Goal: Task Accomplishment & Management: Use online tool/utility

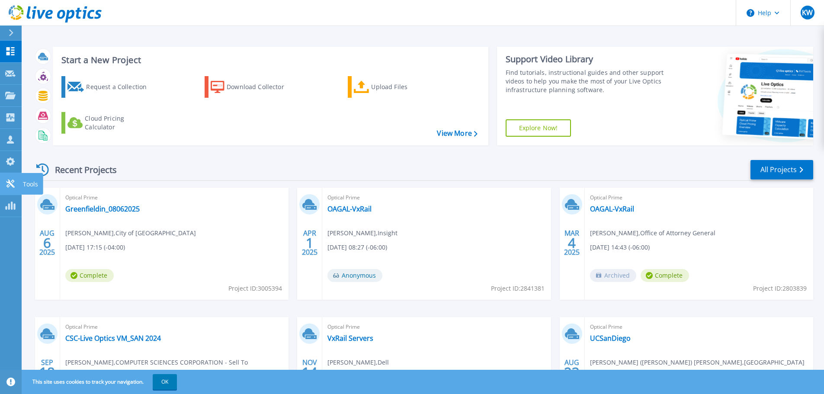
click at [13, 188] on icon at bounding box center [10, 184] width 8 height 8
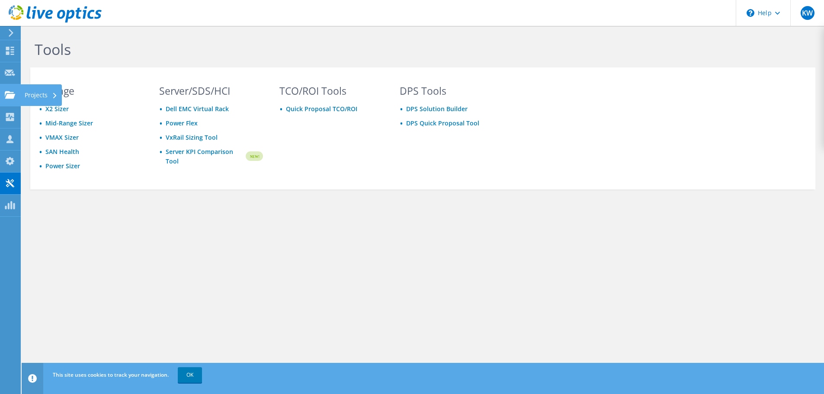
click at [34, 101] on div "Projects" at bounding box center [41, 95] width 42 height 22
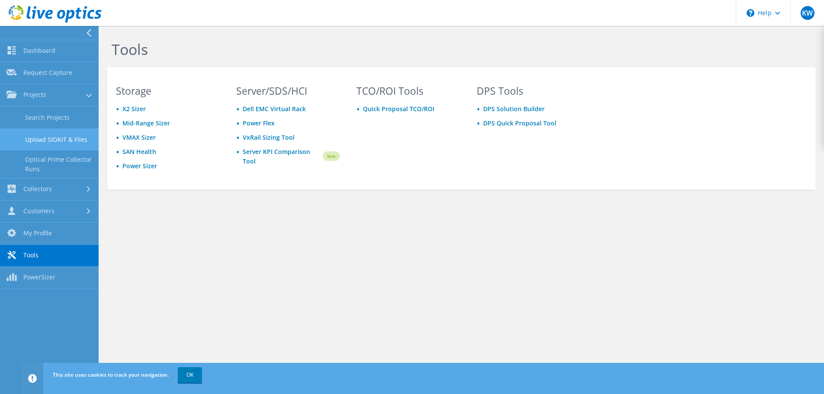
click at [47, 150] on link "Upload SIOKIT & Files" at bounding box center [49, 139] width 99 height 22
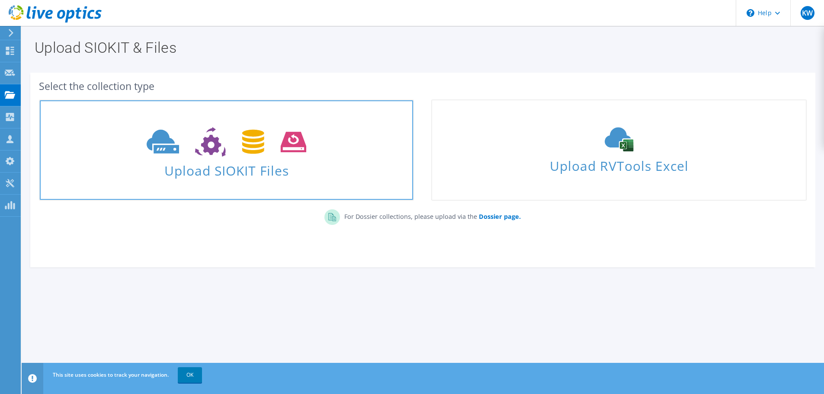
click at [199, 163] on span "Upload SIOKIT Files" at bounding box center [226, 168] width 373 height 19
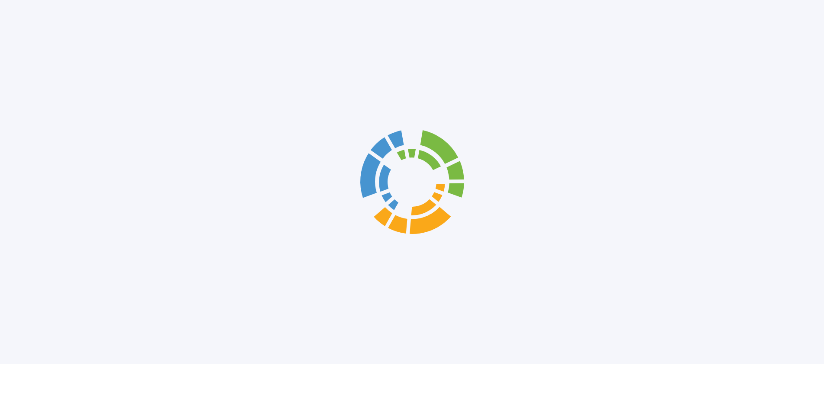
scroll to position [15, 0]
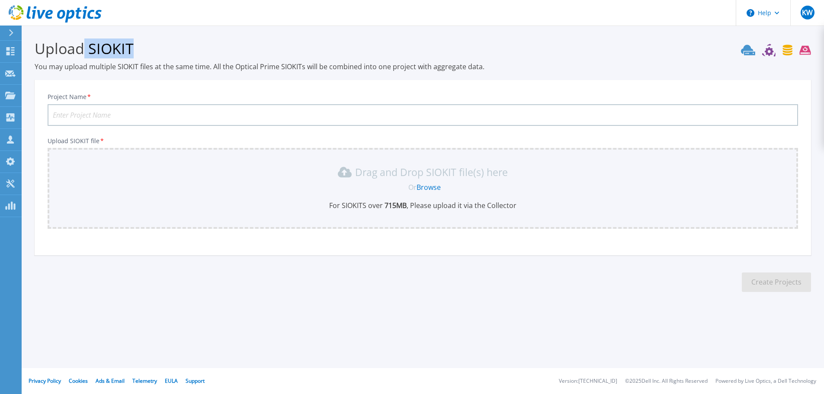
drag, startPoint x: 88, startPoint y: 42, endPoint x: 138, endPoint y: 48, distance: 50.1
click at [138, 48] on h3 "Upload SIOKIT" at bounding box center [423, 49] width 777 height 20
copy h3 "SIOKIT"
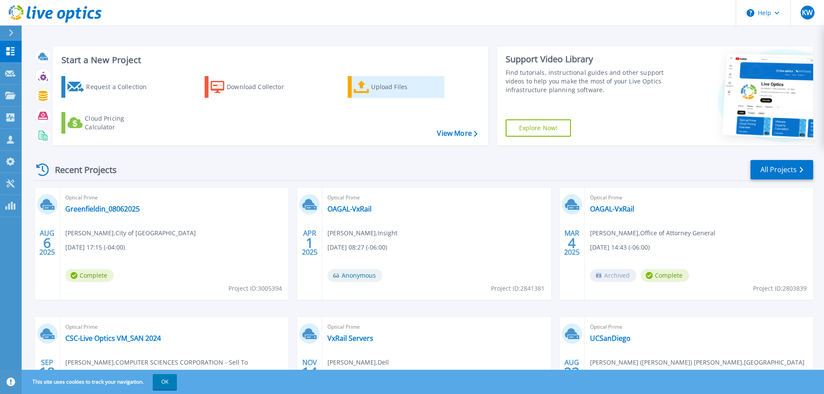
click at [378, 96] on div "Upload Files" at bounding box center [405, 86] width 69 height 17
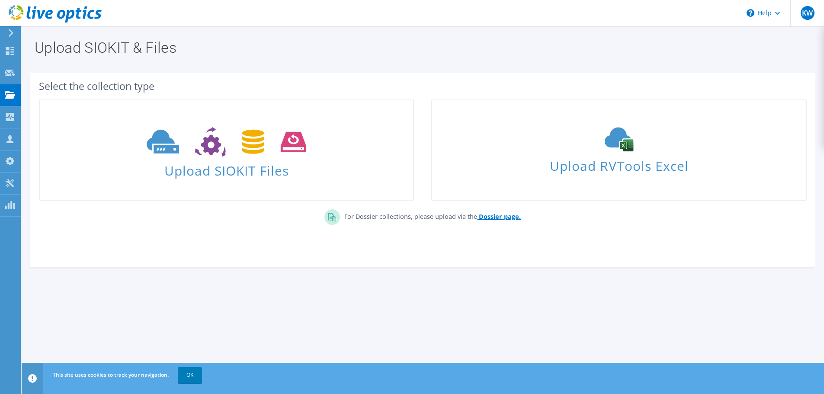
click at [509, 219] on b "Dossier page." at bounding box center [500, 216] width 42 height 8
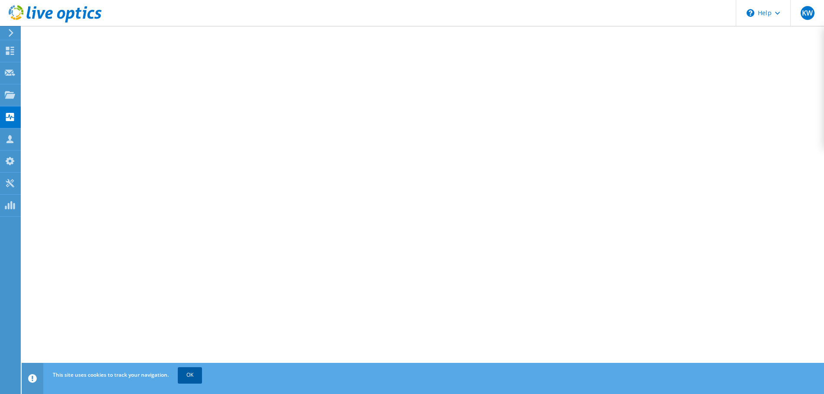
click at [192, 372] on link "OK" at bounding box center [190, 375] width 24 height 16
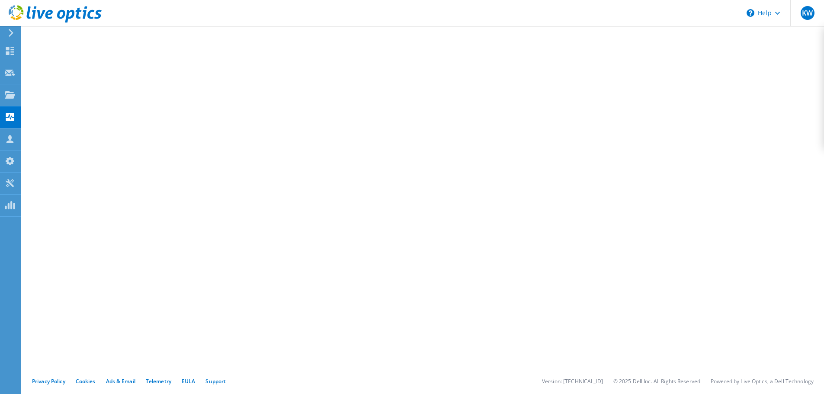
click at [77, 11] on use at bounding box center [55, 13] width 93 height 17
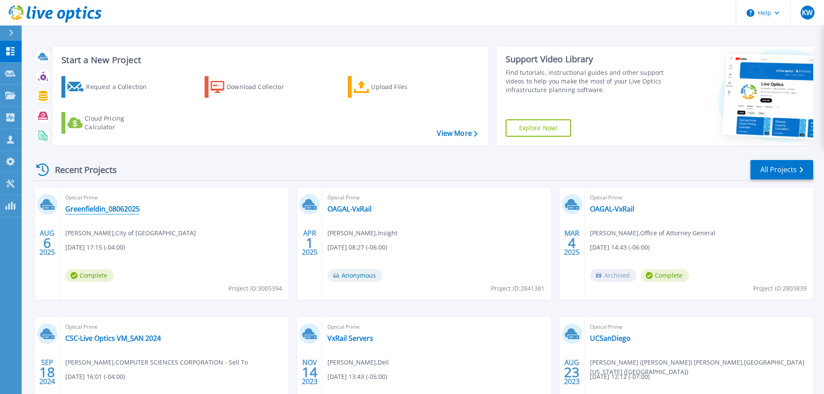
click at [96, 213] on link "Greenfieldin_08062025" at bounding box center [102, 209] width 74 height 9
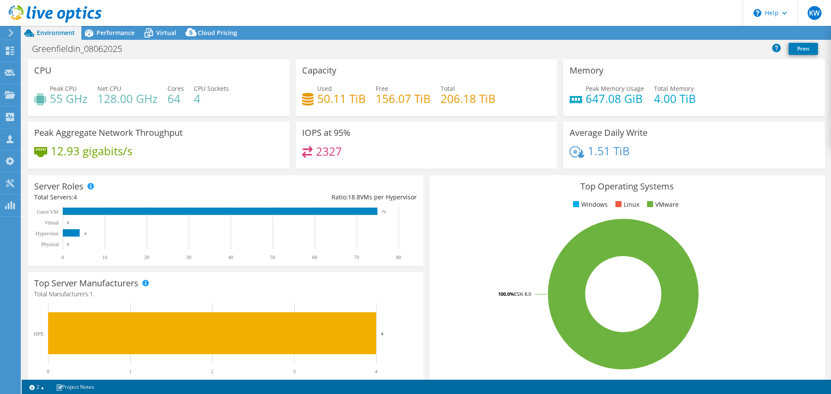
select select "USD"
click at [108, 33] on span "Performance" at bounding box center [115, 33] width 38 height 8
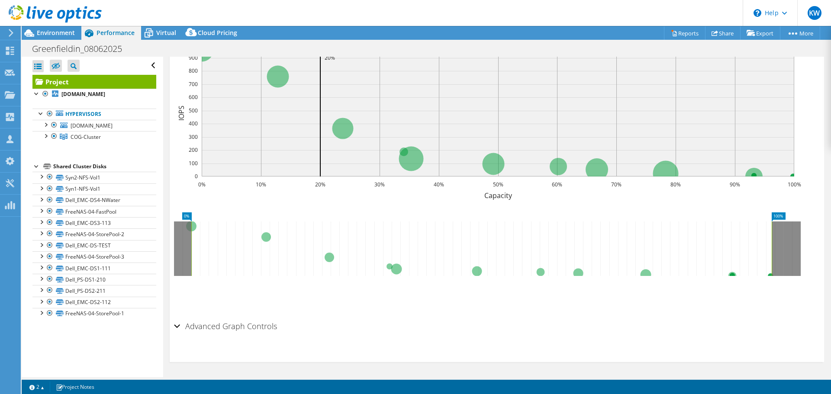
scroll to position [277, 0]
click at [179, 327] on div "Advanced Graph Controls" at bounding box center [496, 327] width 645 height 19
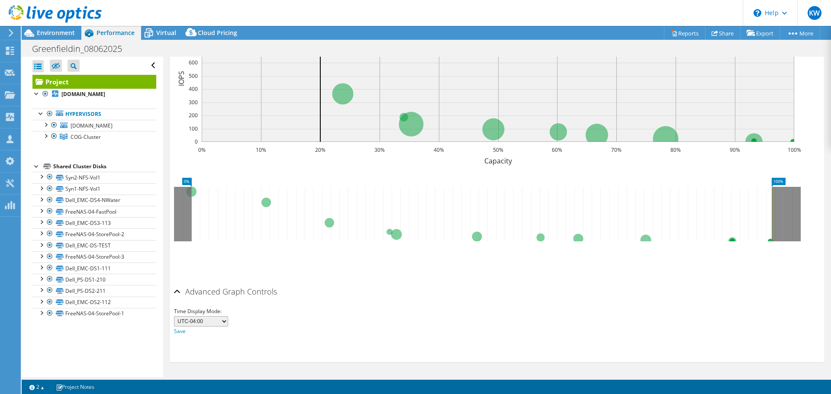
scroll to position [319, 0]
click at [35, 97] on div at bounding box center [36, 93] width 9 height 9
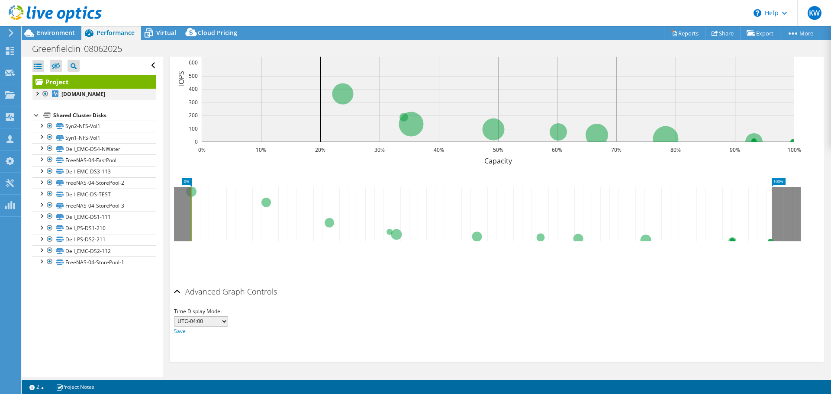
click at [35, 97] on div at bounding box center [36, 93] width 9 height 9
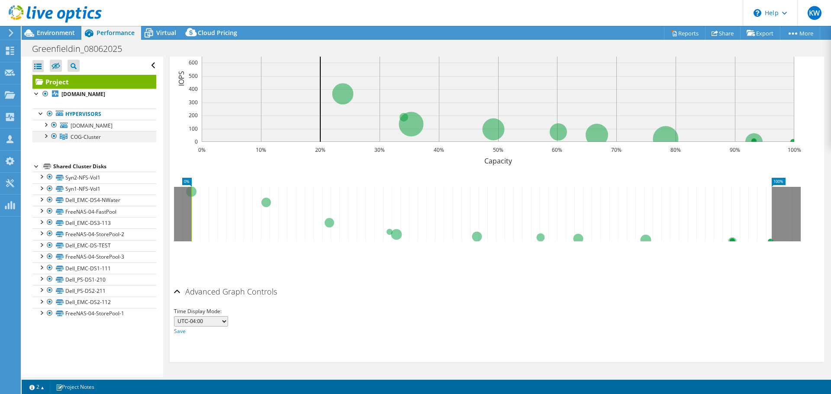
click at [46, 140] on div at bounding box center [45, 135] width 9 height 9
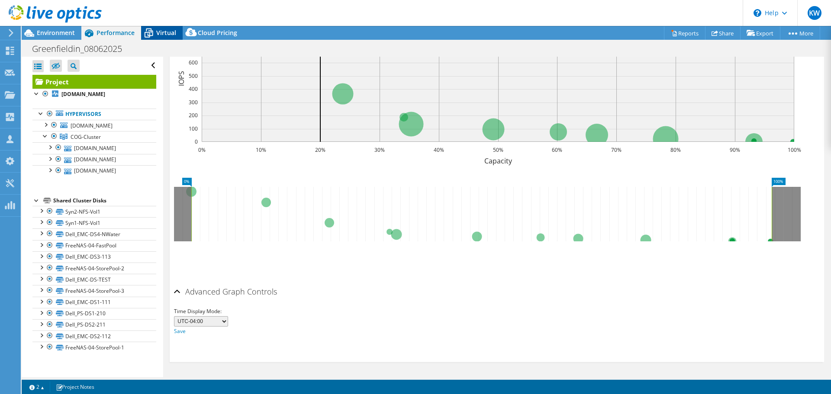
click at [162, 36] on span "Virtual" at bounding box center [166, 33] width 20 height 8
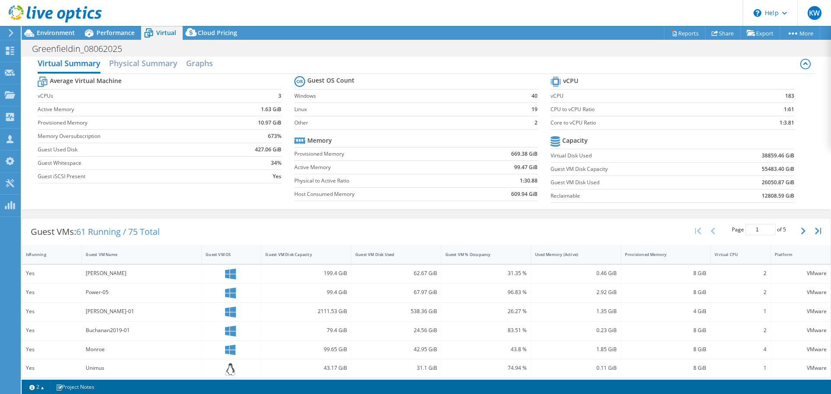
scroll to position [0, 0]
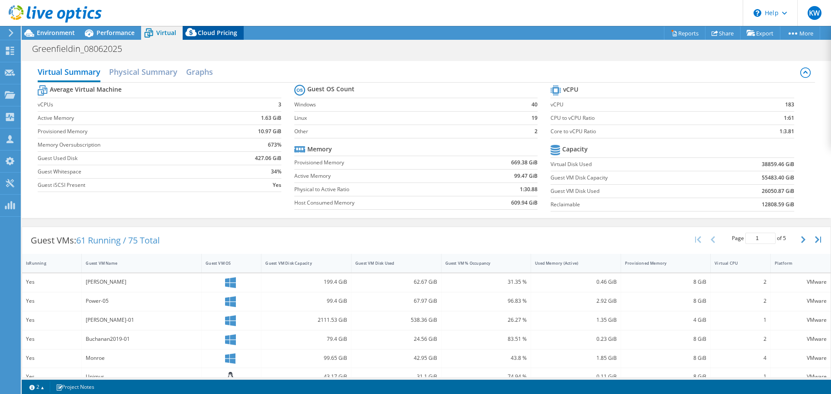
click at [199, 39] on icon at bounding box center [191, 34] width 17 height 17
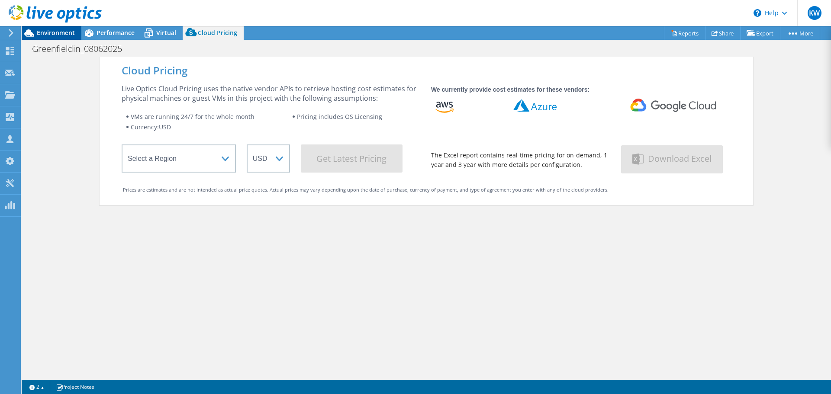
click at [43, 35] on span "Environment" at bounding box center [56, 33] width 38 height 8
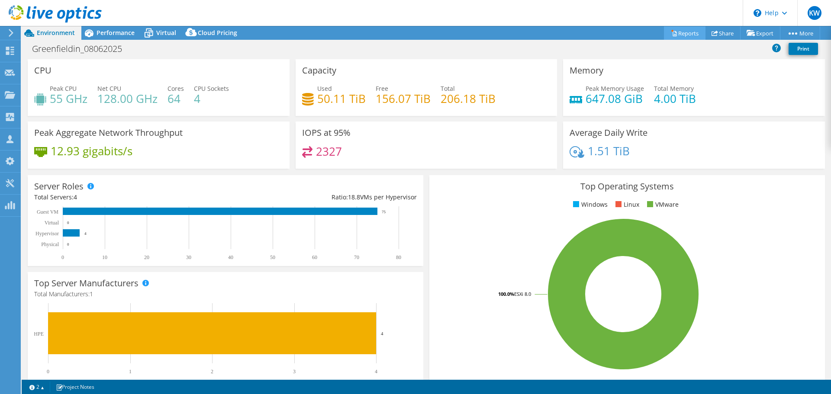
click at [683, 33] on link "Reports" at bounding box center [685, 32] width 42 height 13
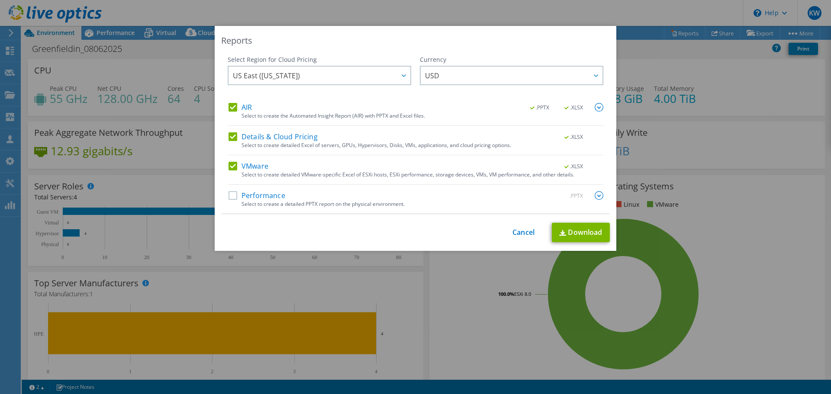
click at [595, 200] on img at bounding box center [598, 195] width 9 height 9
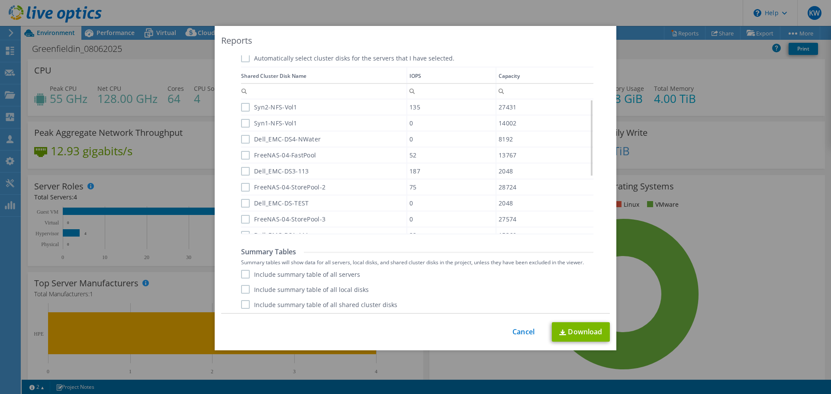
scroll to position [495, 0]
click at [525, 332] on link "Cancel" at bounding box center [523, 332] width 22 height 8
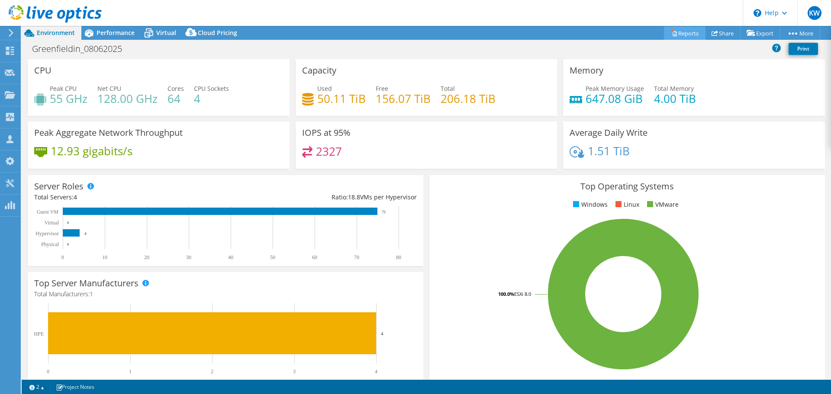
click at [682, 35] on link "Reports" at bounding box center [685, 32] width 42 height 13
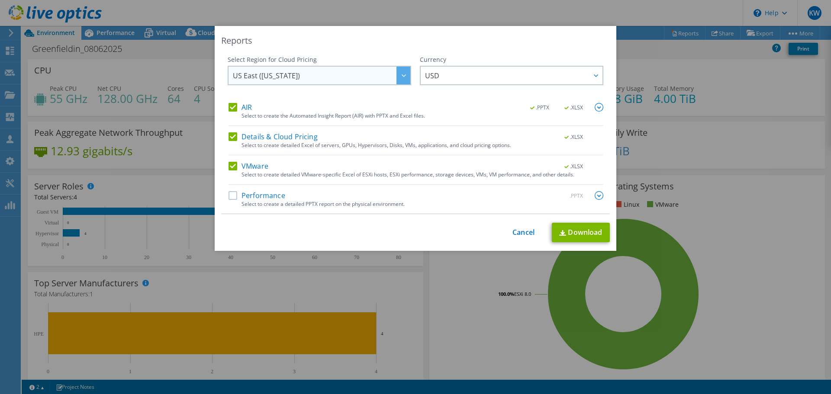
click at [398, 74] on div at bounding box center [403, 76] width 14 height 18
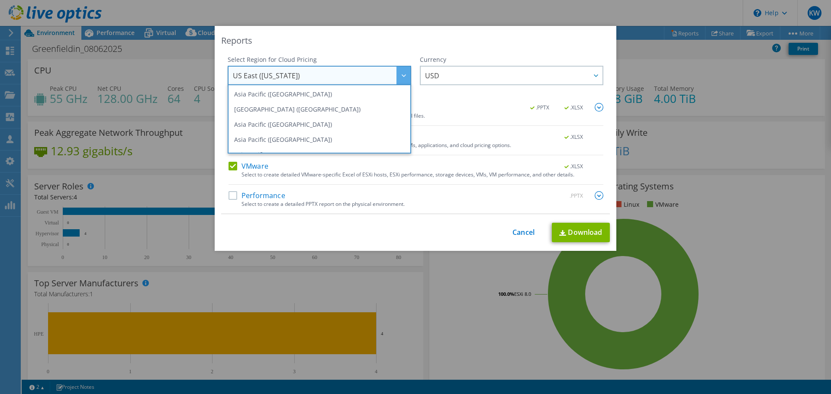
click at [398, 74] on div at bounding box center [403, 76] width 14 height 18
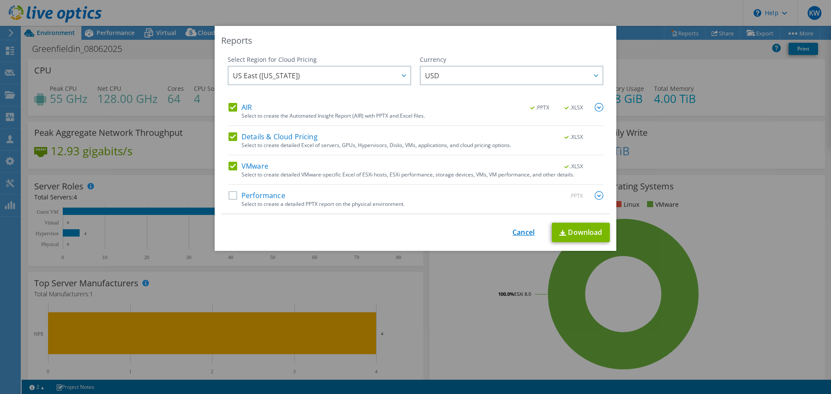
click at [524, 237] on link "Cancel" at bounding box center [523, 232] width 22 height 8
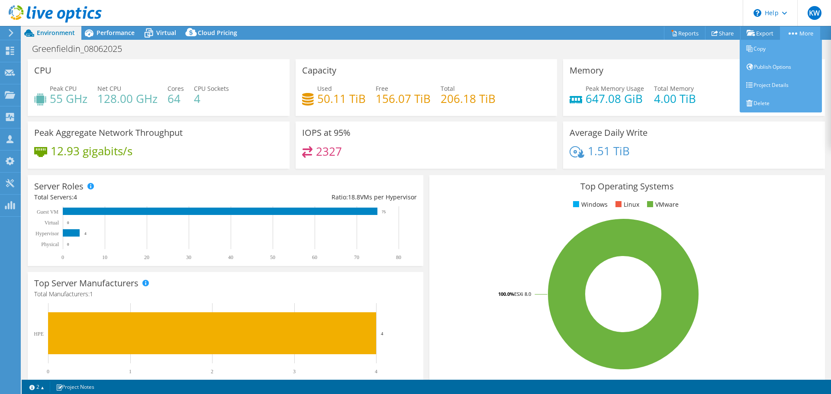
click at [795, 36] on link "More" at bounding box center [800, 32] width 40 height 13
click at [774, 90] on link "Project Details" at bounding box center [780, 85] width 82 height 18
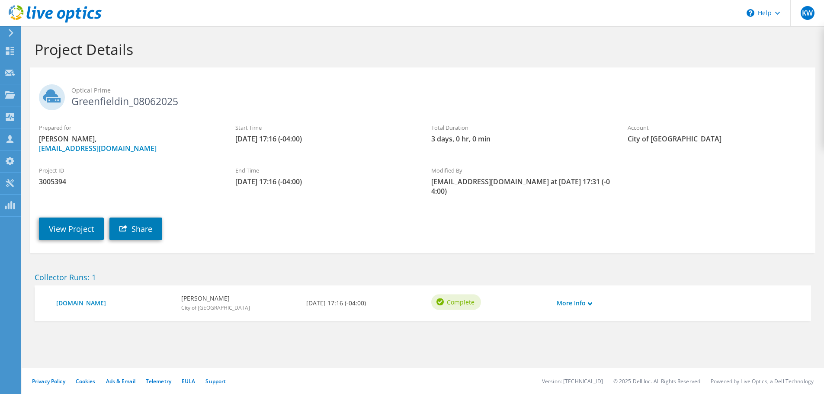
scroll to position [7, 0]
click at [564, 308] on link "More Info" at bounding box center [574, 304] width 35 height 10
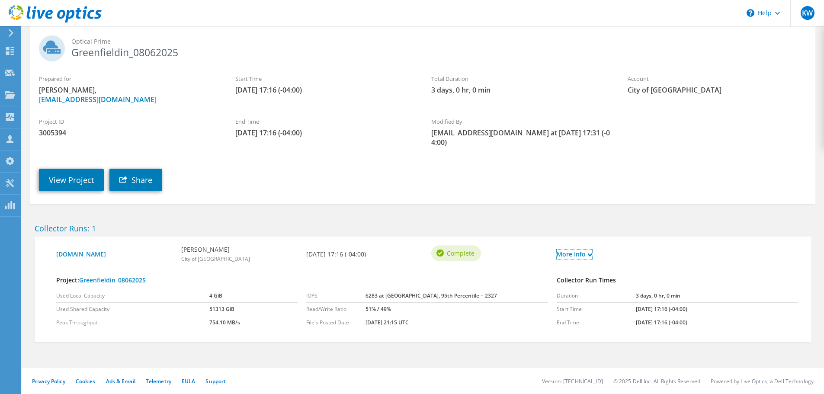
scroll to position [89, 0]
click at [66, 169] on link "View Project" at bounding box center [71, 180] width 65 height 22
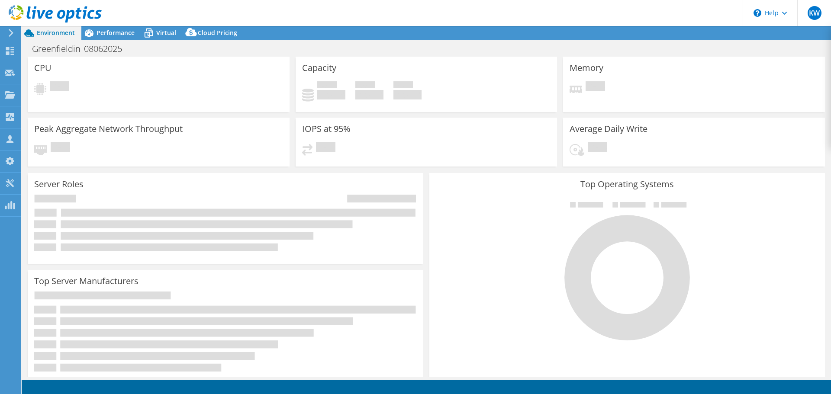
select select "USD"
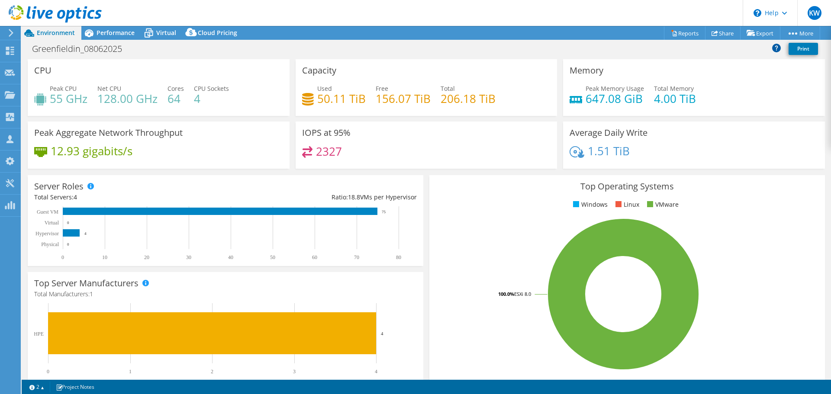
click at [772, 51] on icon at bounding box center [776, 47] width 9 height 9
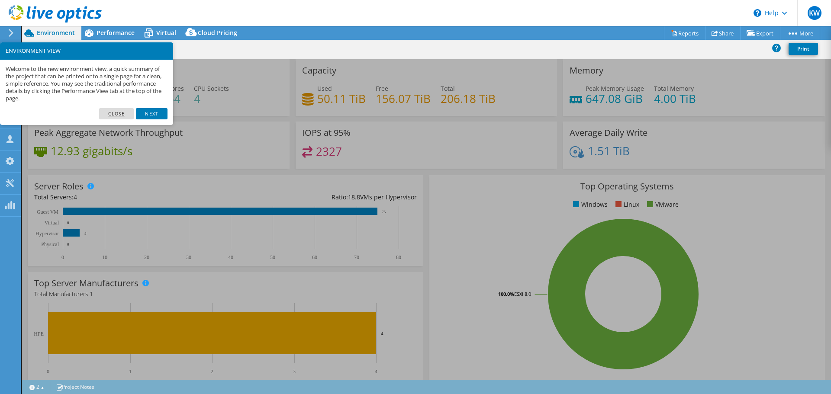
click at [101, 119] on link "Close" at bounding box center [116, 113] width 35 height 11
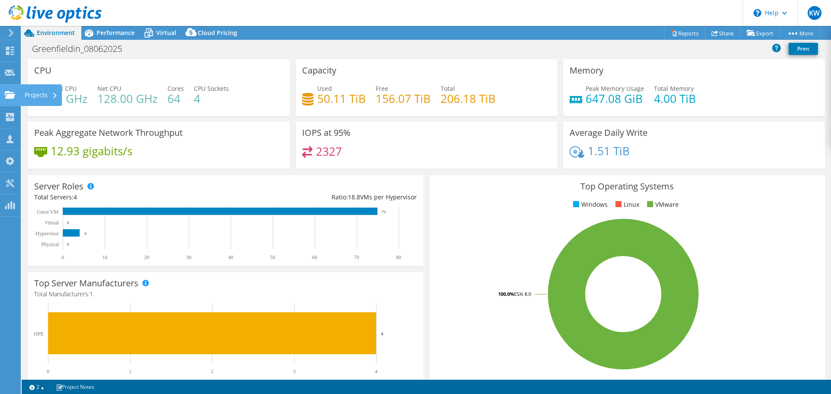
click at [39, 97] on div "Projects" at bounding box center [41, 95] width 42 height 22
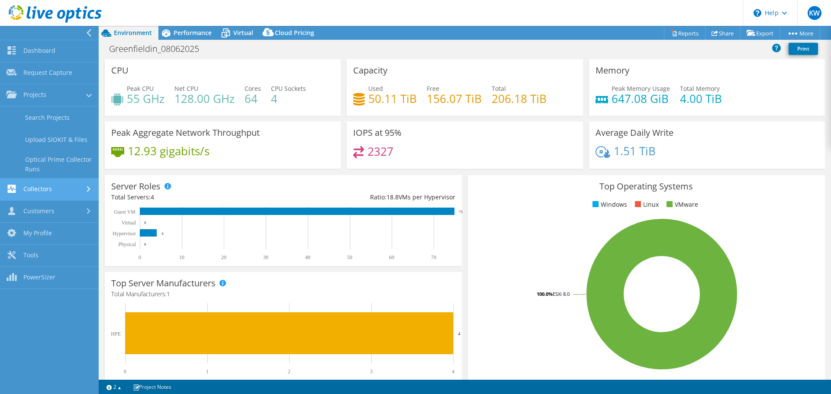
click at [68, 201] on link "Collectors" at bounding box center [49, 190] width 99 height 22
click at [66, 223] on link "Customers" at bounding box center [49, 212] width 99 height 22
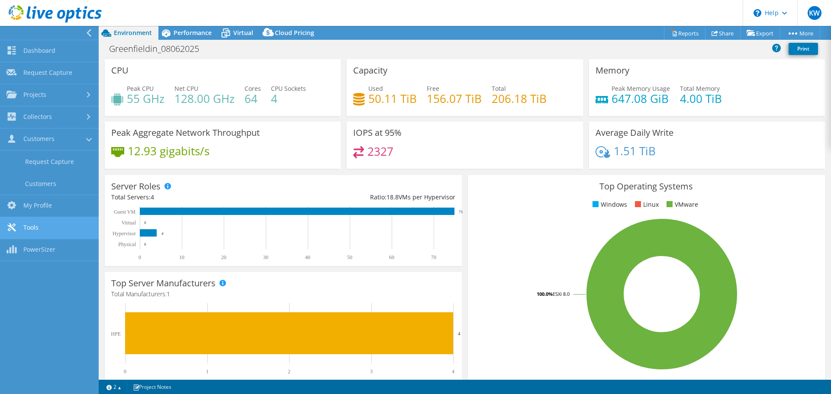
click at [59, 239] on link "Tools" at bounding box center [49, 228] width 99 height 22
